Goal: Information Seeking & Learning: Learn about a topic

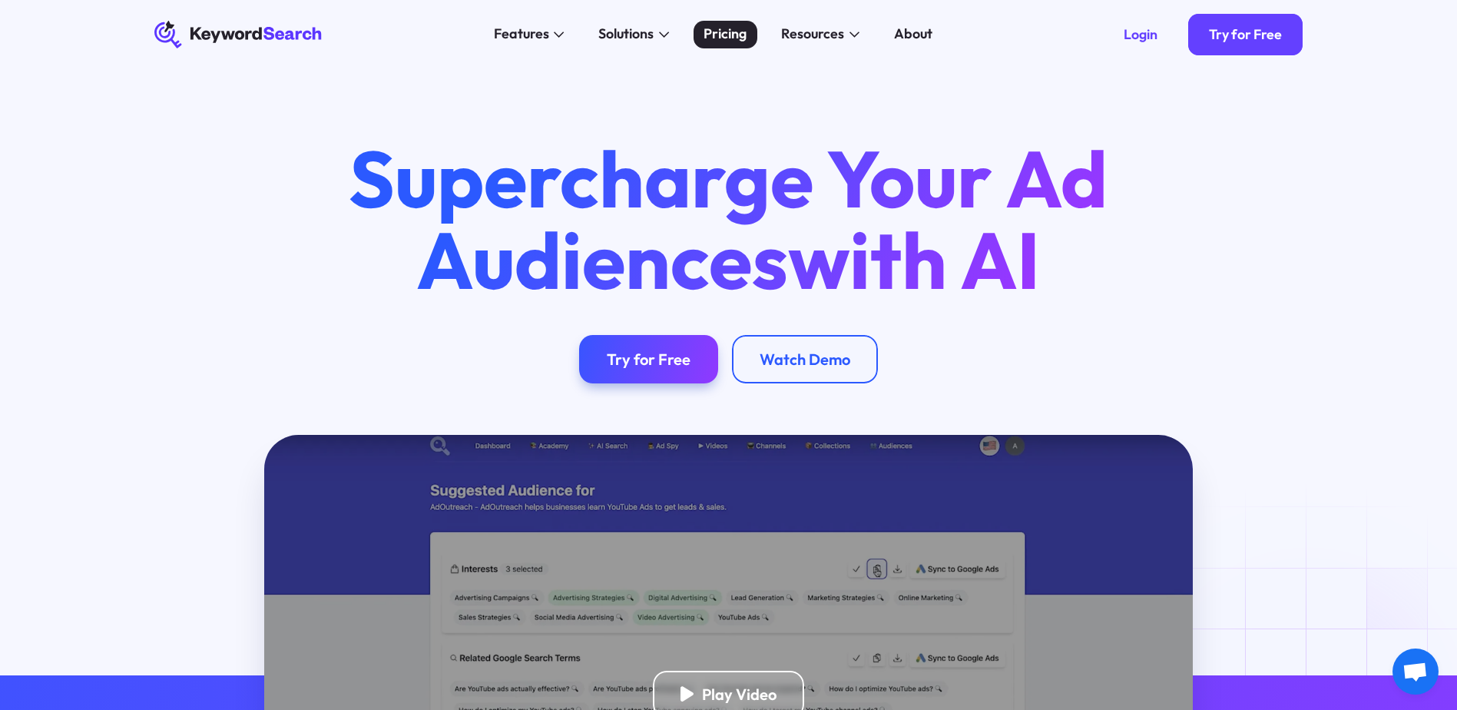
click at [737, 33] on div "Pricing" at bounding box center [724, 34] width 43 height 21
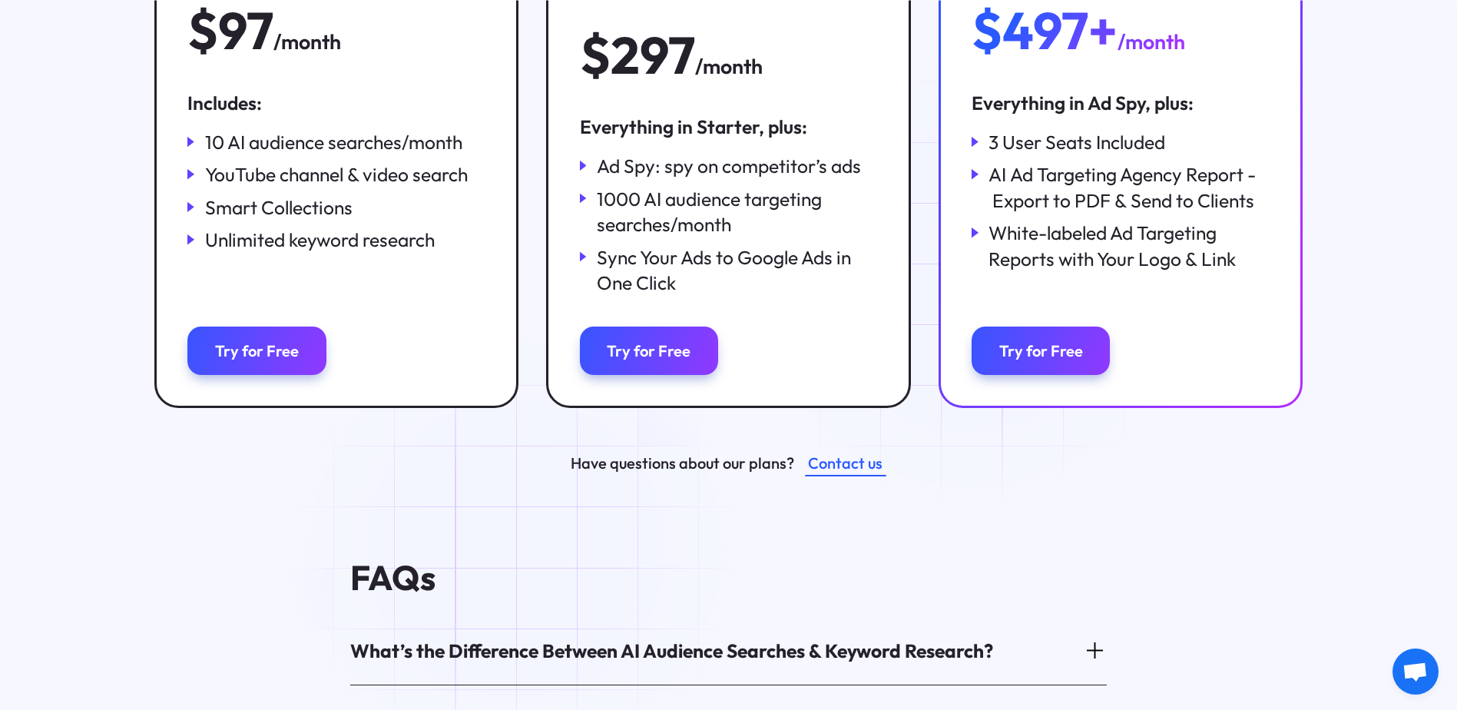
scroll to position [614, 0]
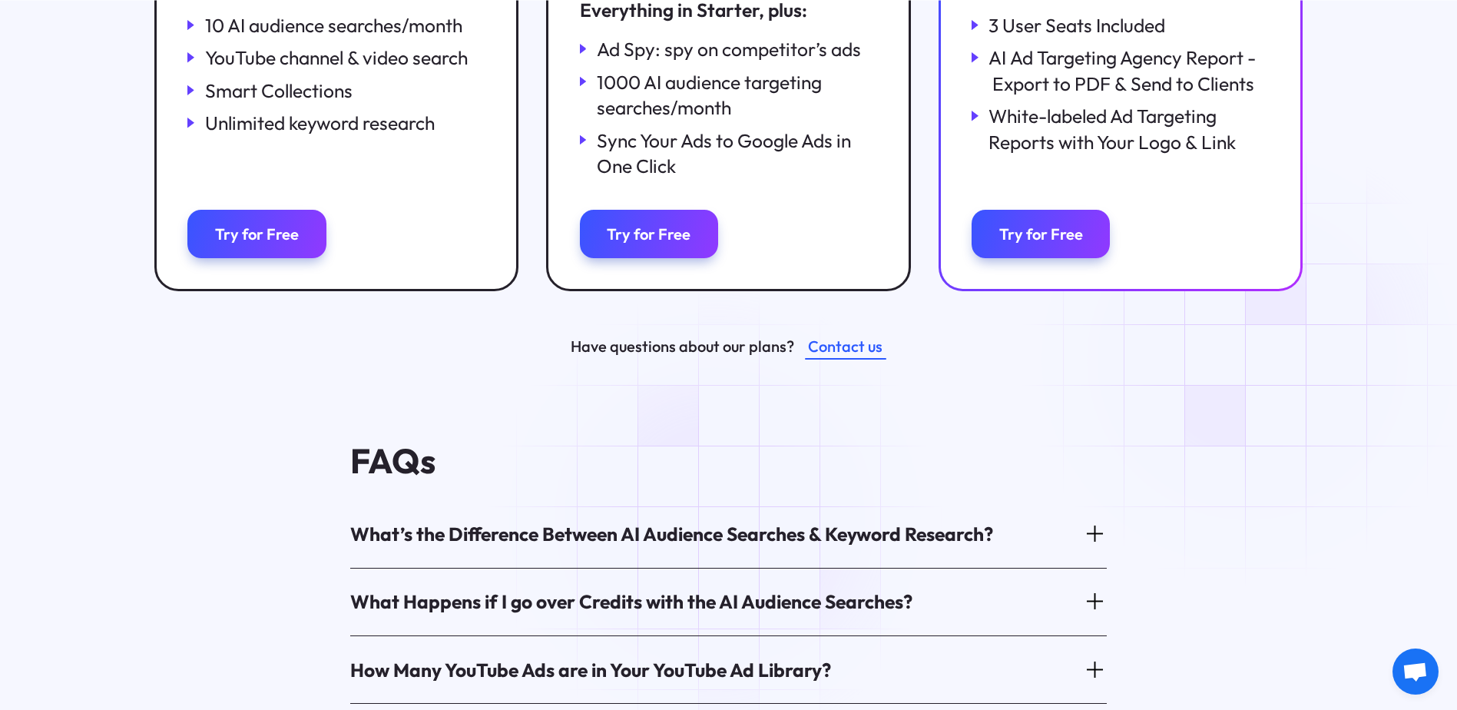
click at [720, 521] on div "What’s the Difference Between AI Audience Searches & Keyword Research?" at bounding box center [671, 533] width 643 height 25
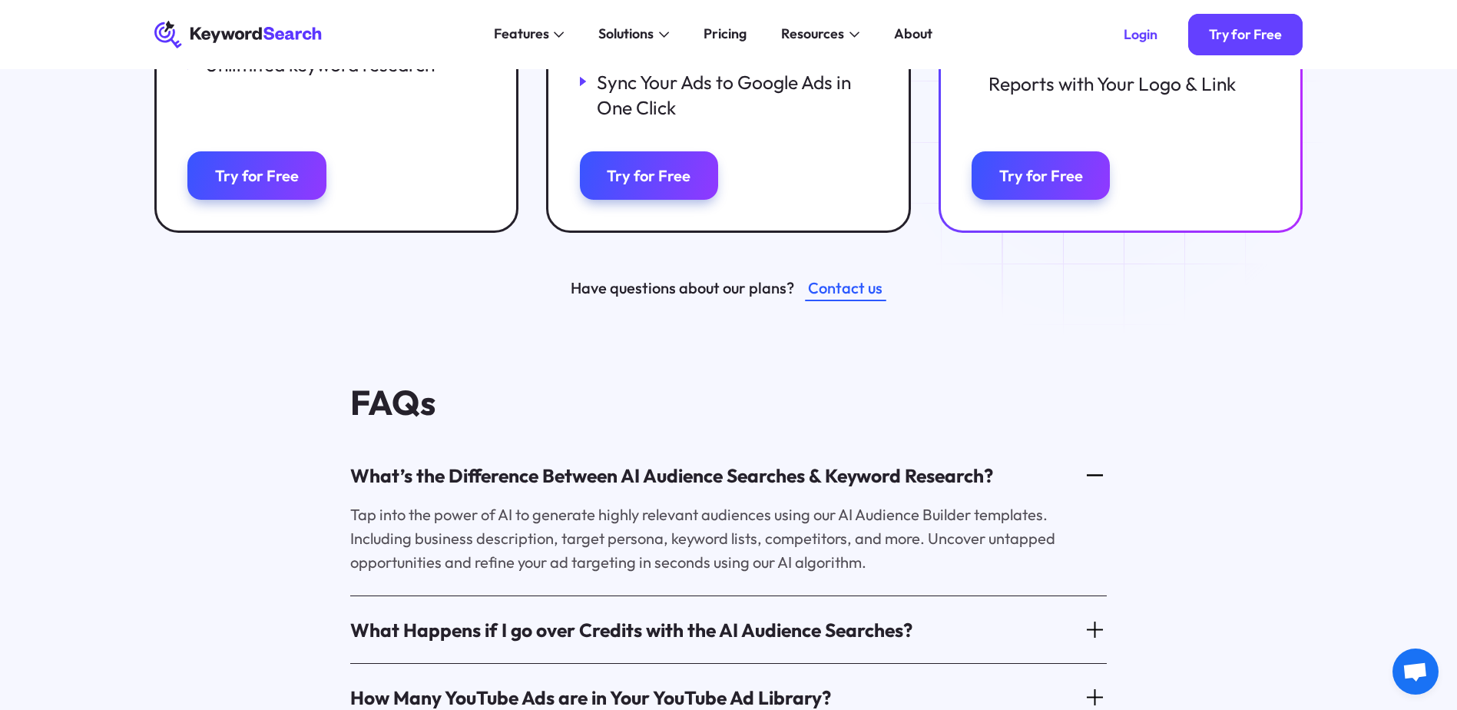
scroll to position [0, 0]
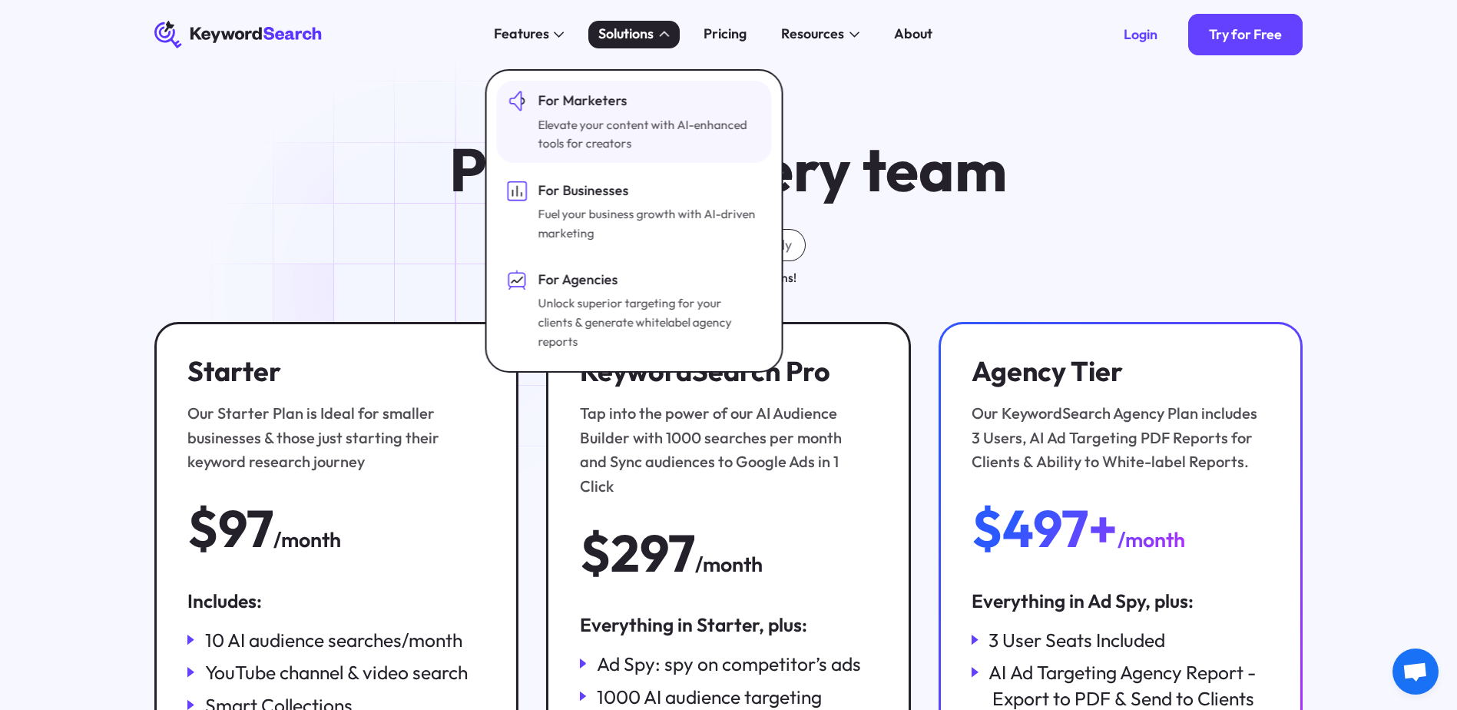
click at [599, 117] on div "Elevate your content with AI-enhanced tools for creators" at bounding box center [648, 134] width 220 height 38
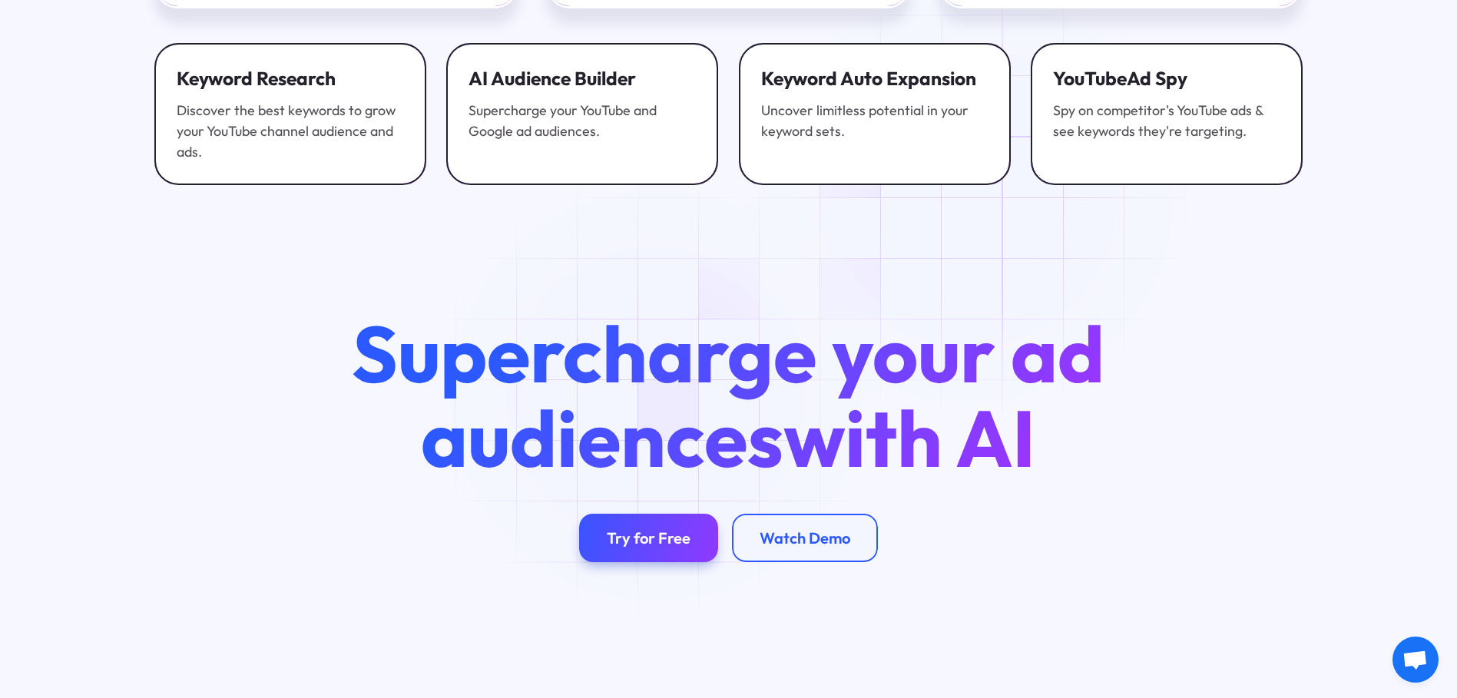
scroll to position [4165, 0]
